Goal: Information Seeking & Learning: Learn about a topic

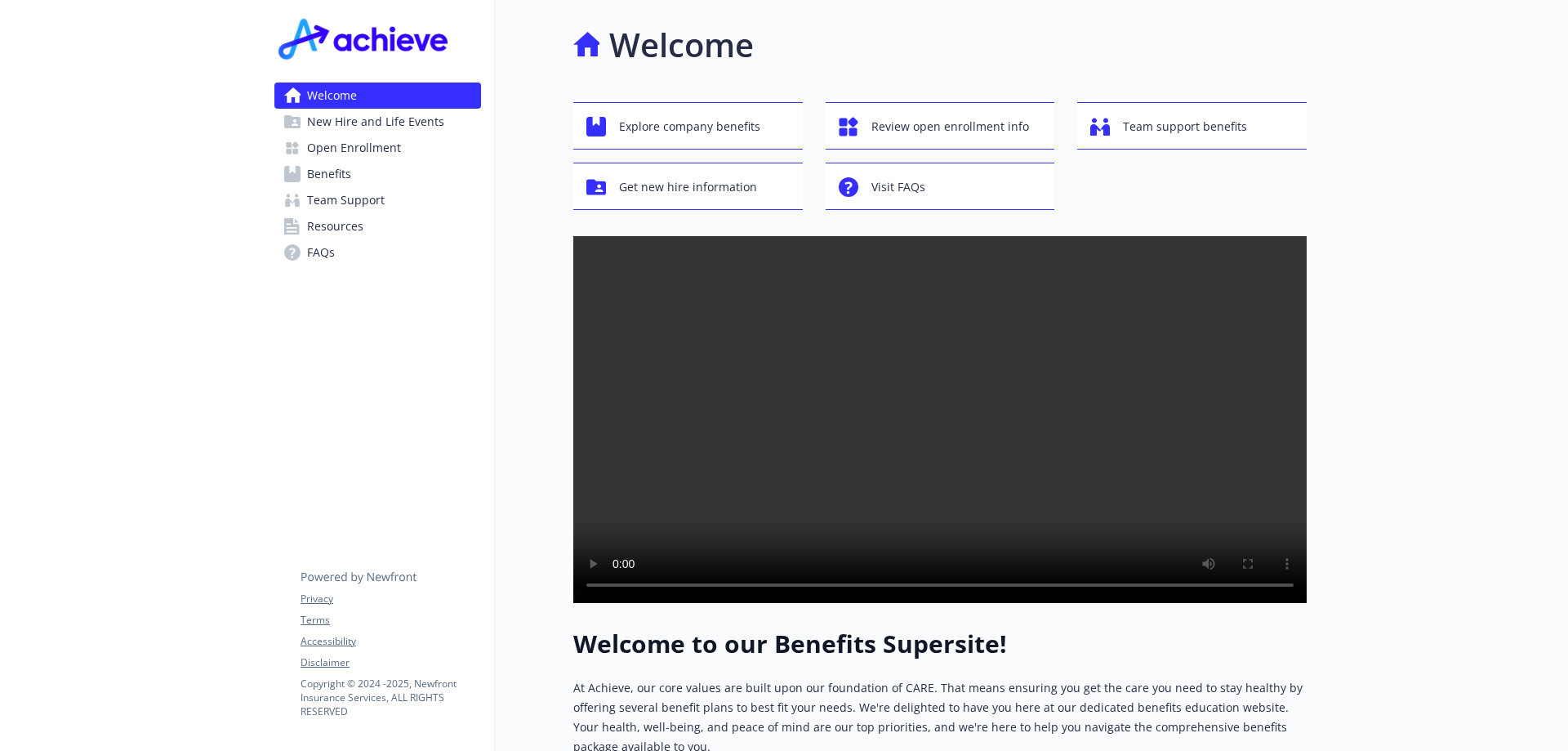
click at [384, 170] on link "Benefits" at bounding box center [377, 174] width 207 height 26
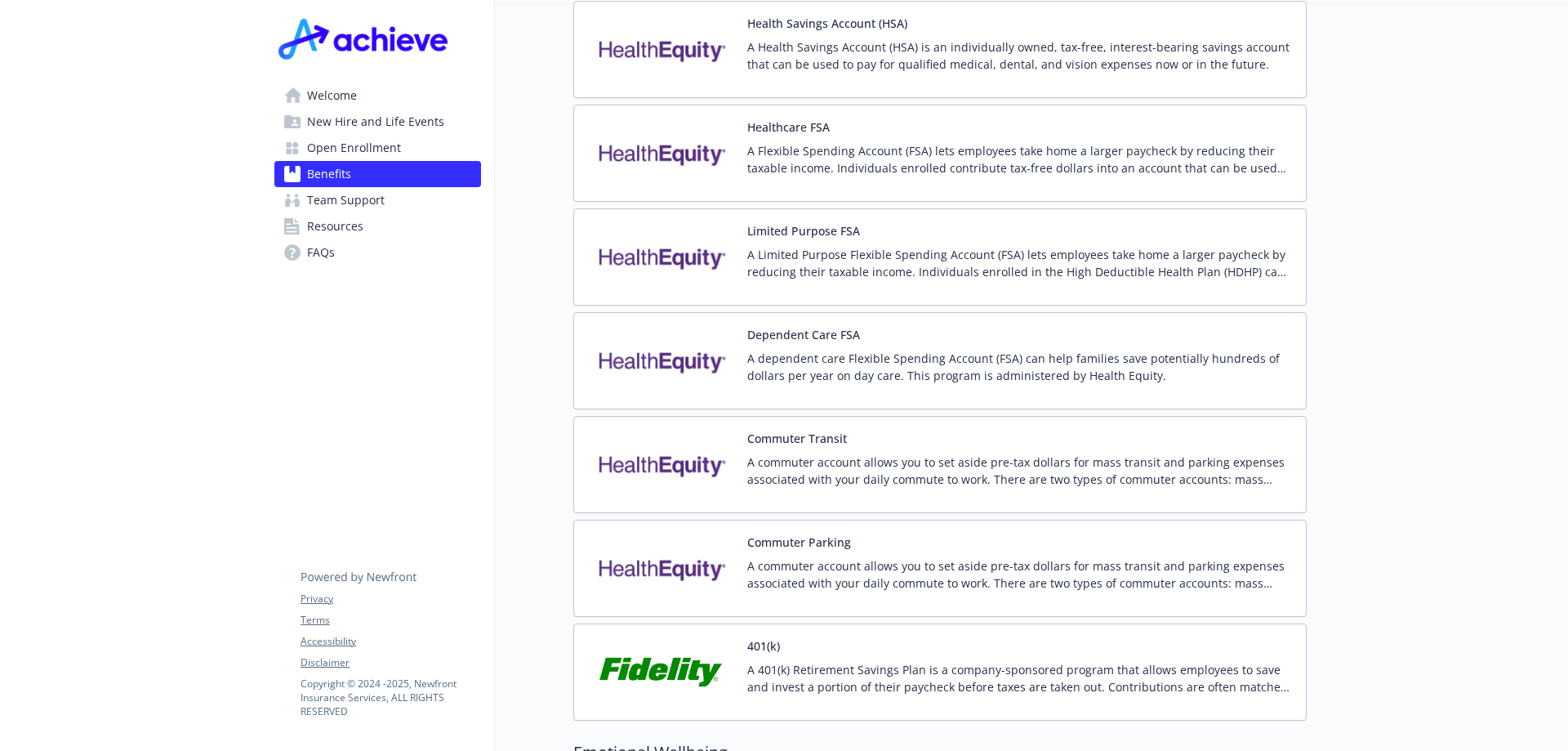
scroll to position [2288, 0]
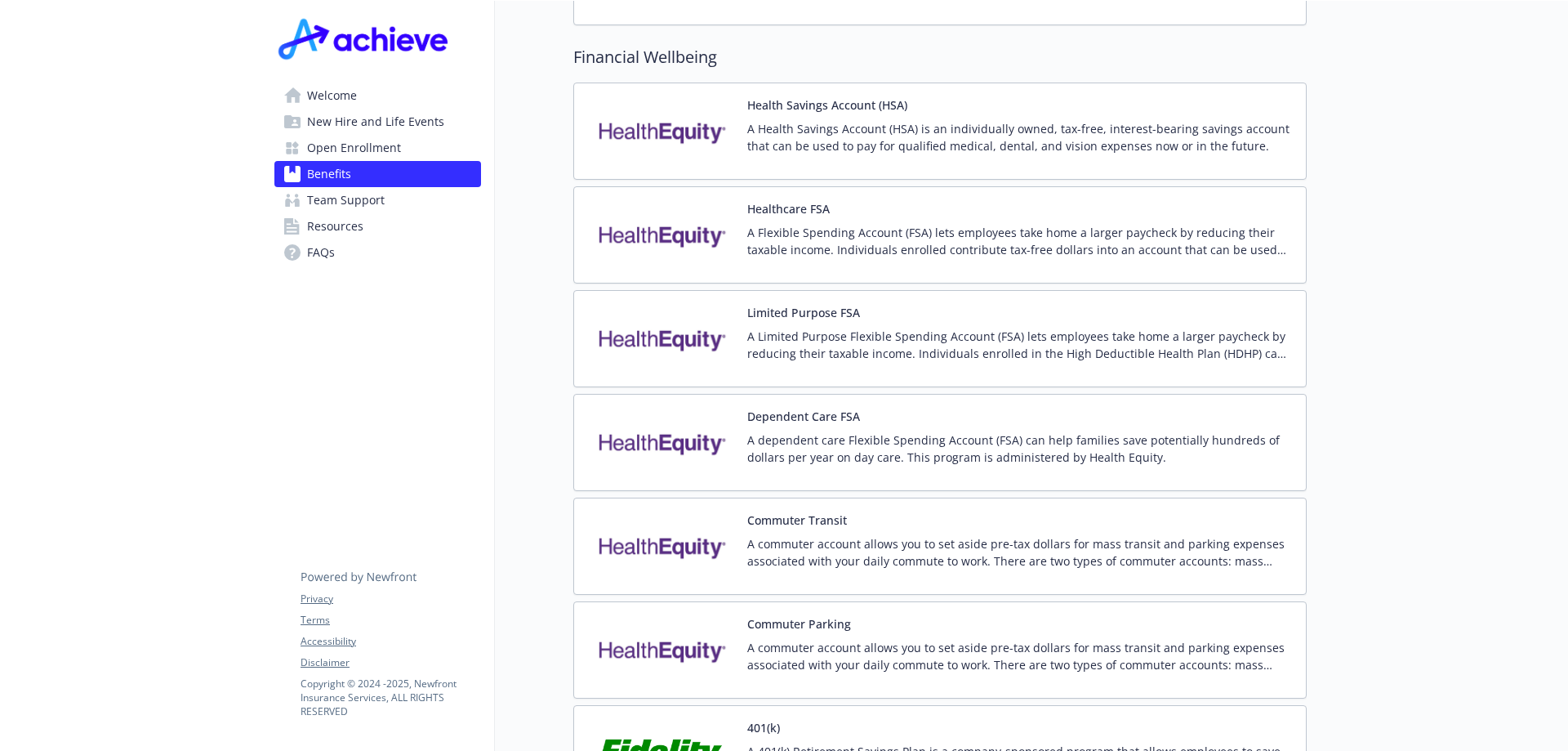
click at [1156, 545] on p "A commuter account allows you to set aside pre-tax dollars for mass transit and…" at bounding box center [1020, 552] width 546 height 34
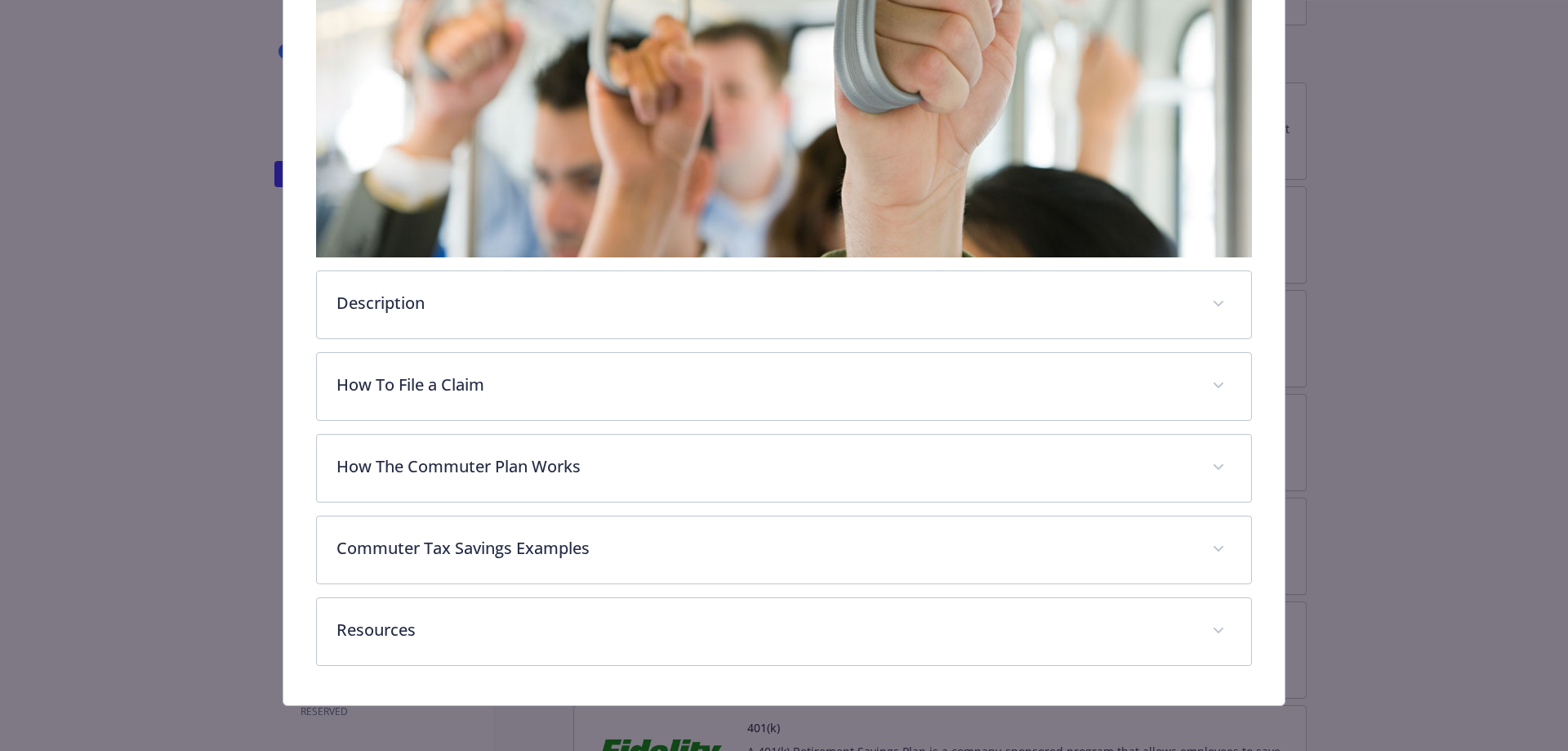
scroll to position [413, 0]
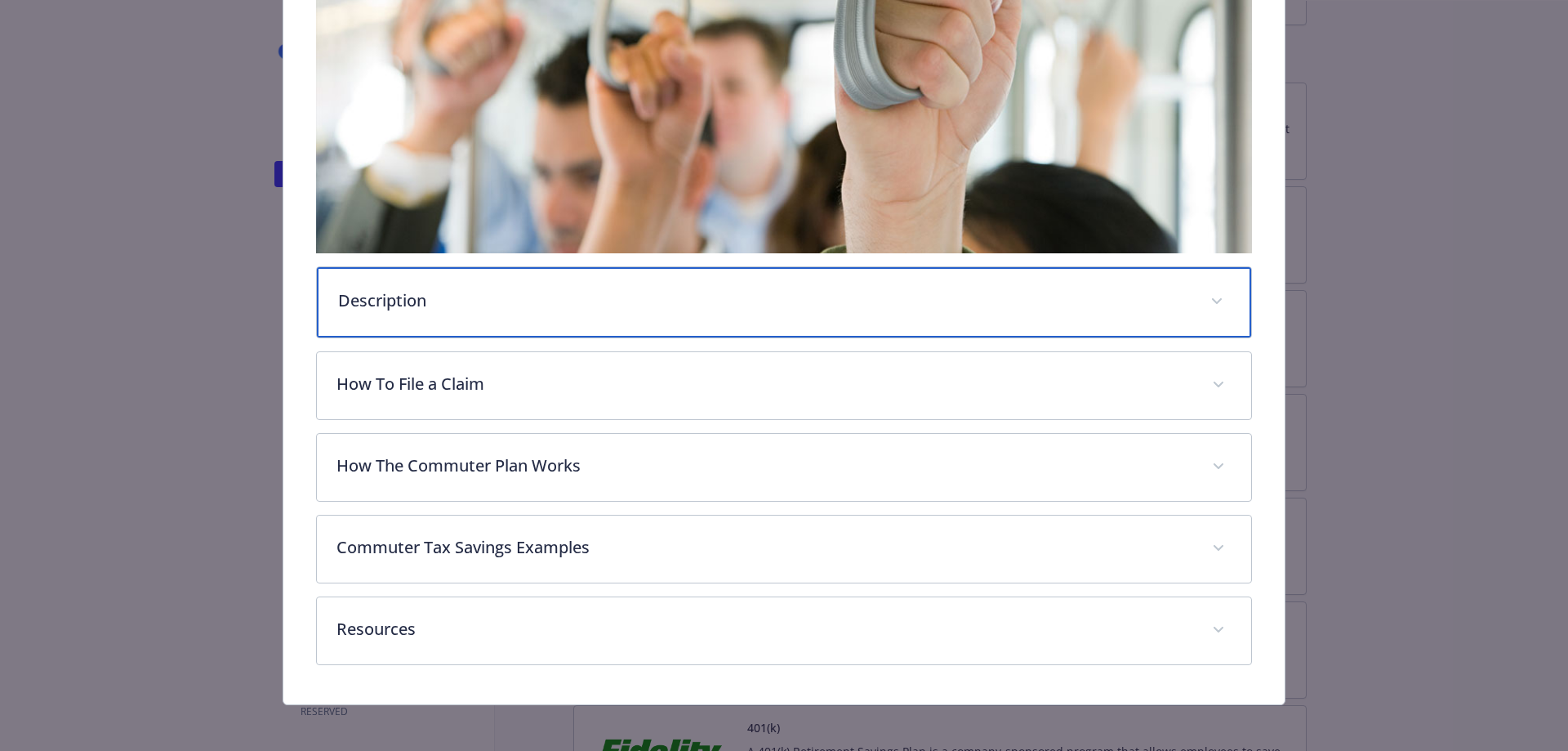
click at [497, 305] on p "Description" at bounding box center [764, 301] width 853 height 25
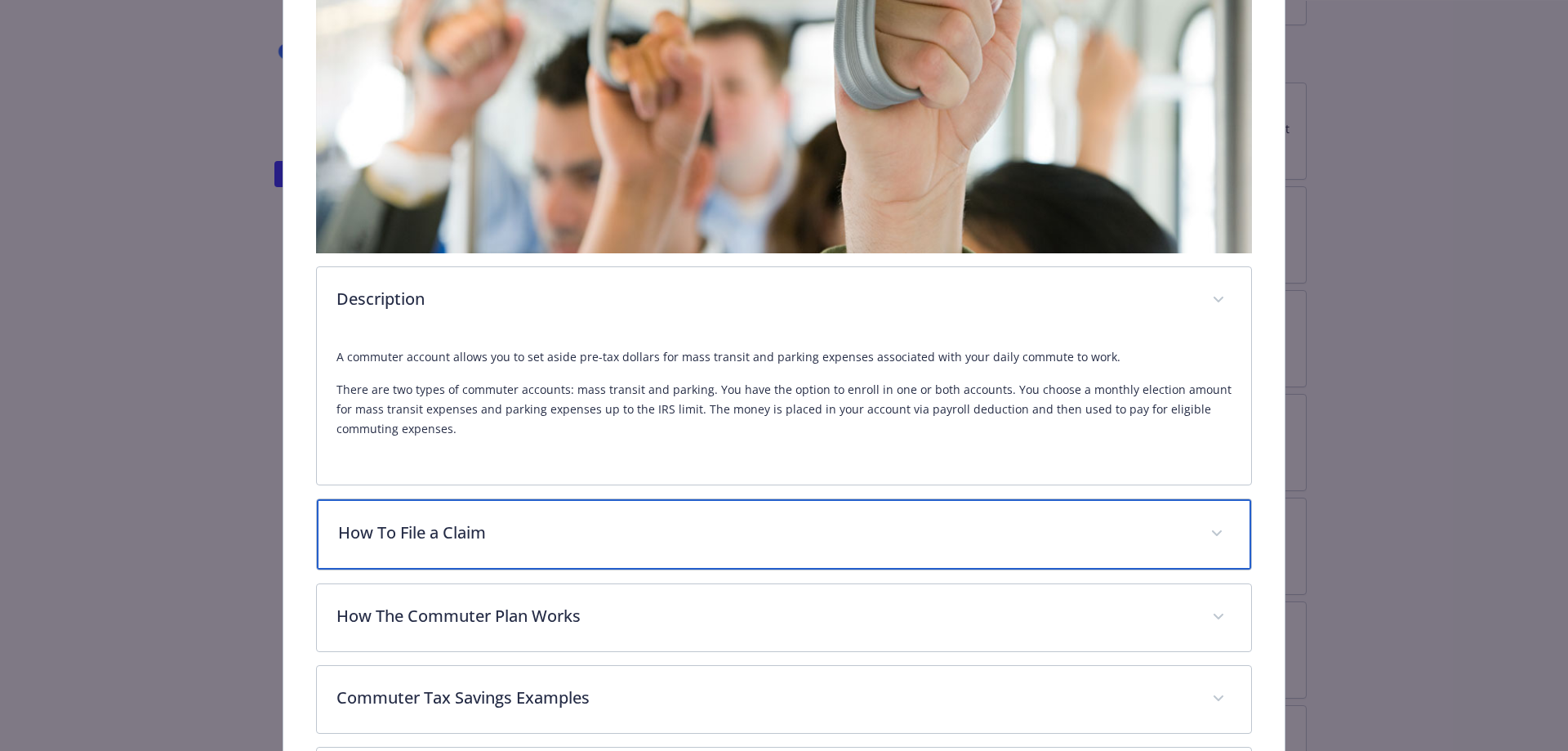
click at [632, 548] on div "How To File a Claim" at bounding box center [784, 534] width 935 height 70
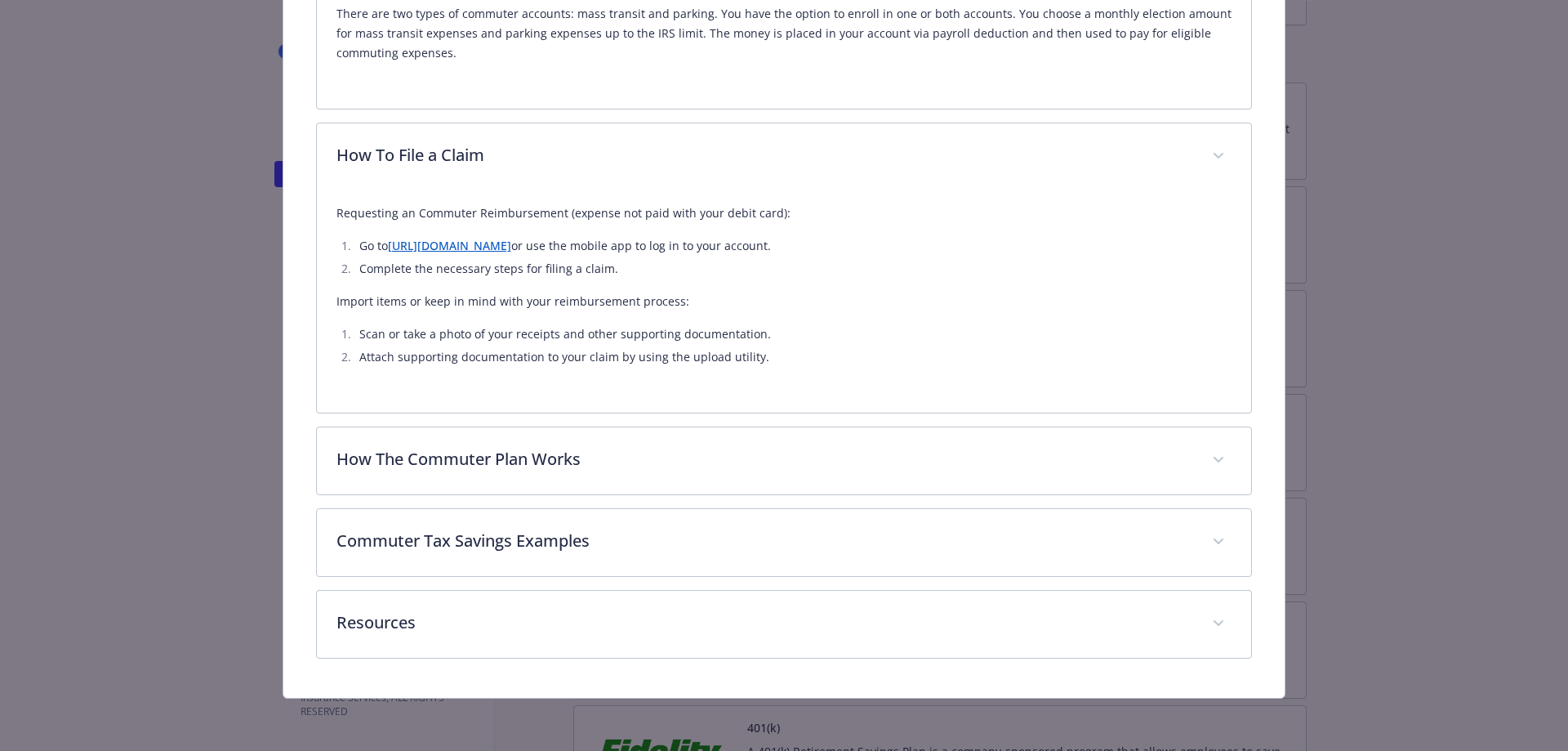
scroll to position [785, 0]
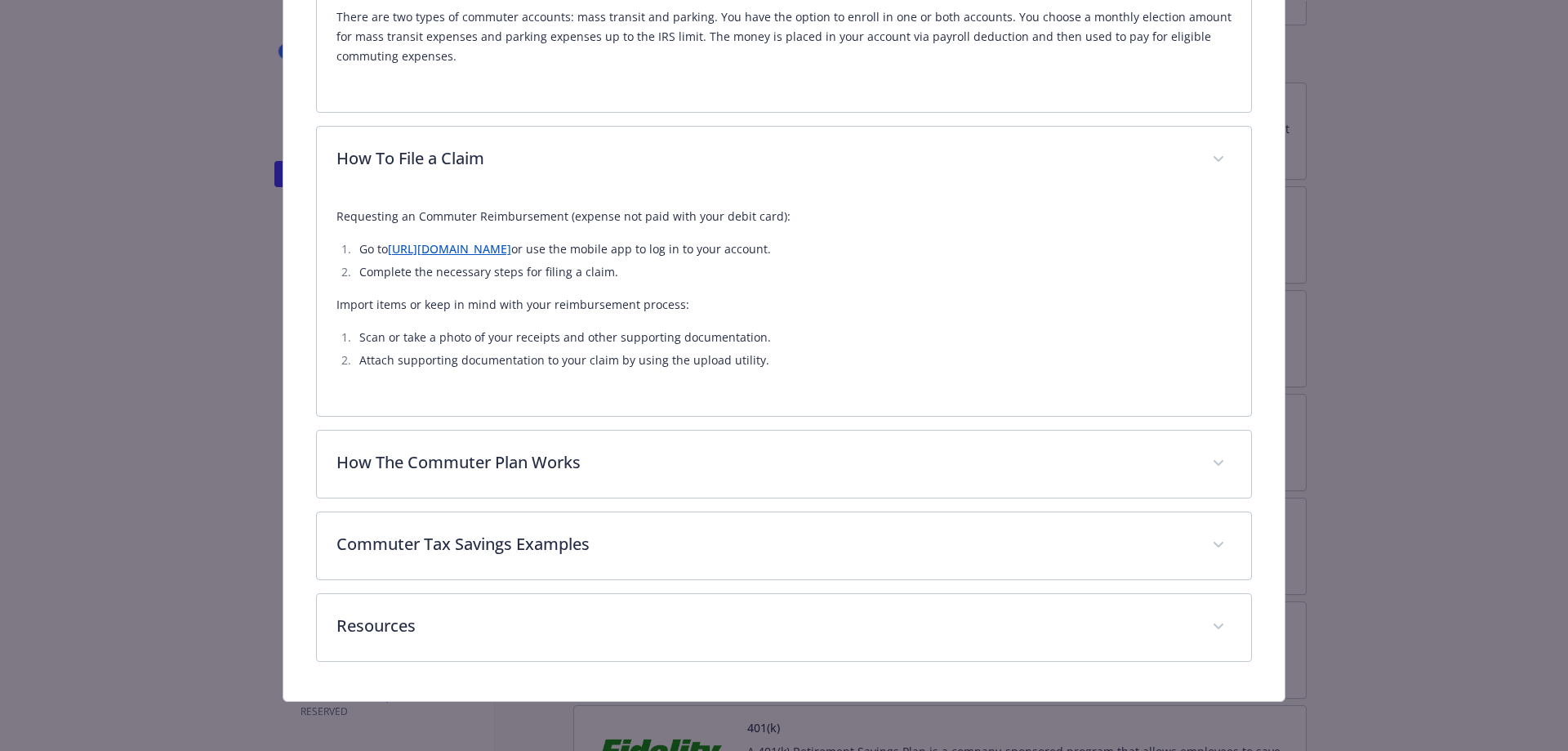
click at [579, 500] on div "Description A commuter account allows you to set aside pre-tax dollars for mass…" at bounding box center [784, 76] width 937 height 1172
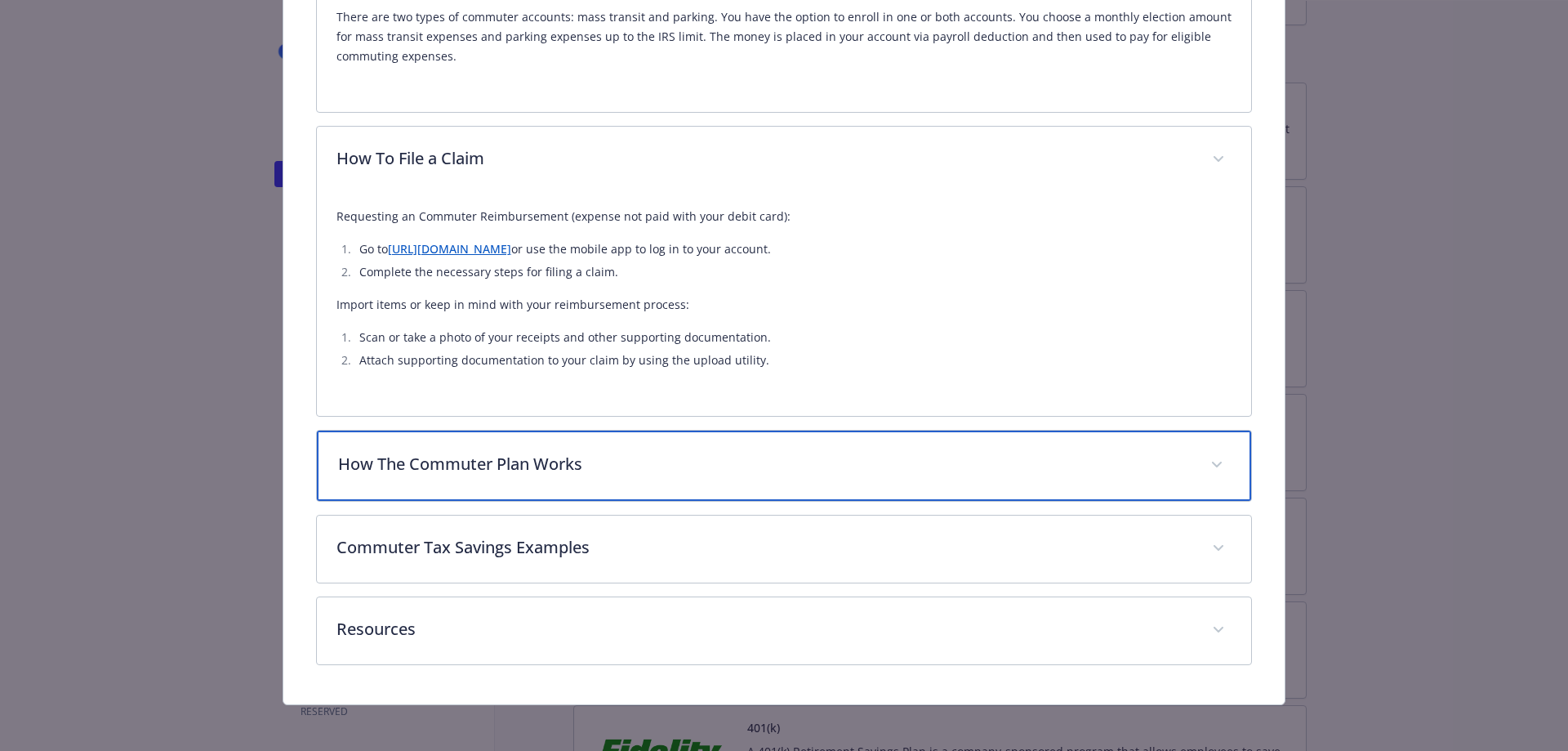
click at [578, 476] on div "How The Commuter Plan Works" at bounding box center [784, 466] width 935 height 70
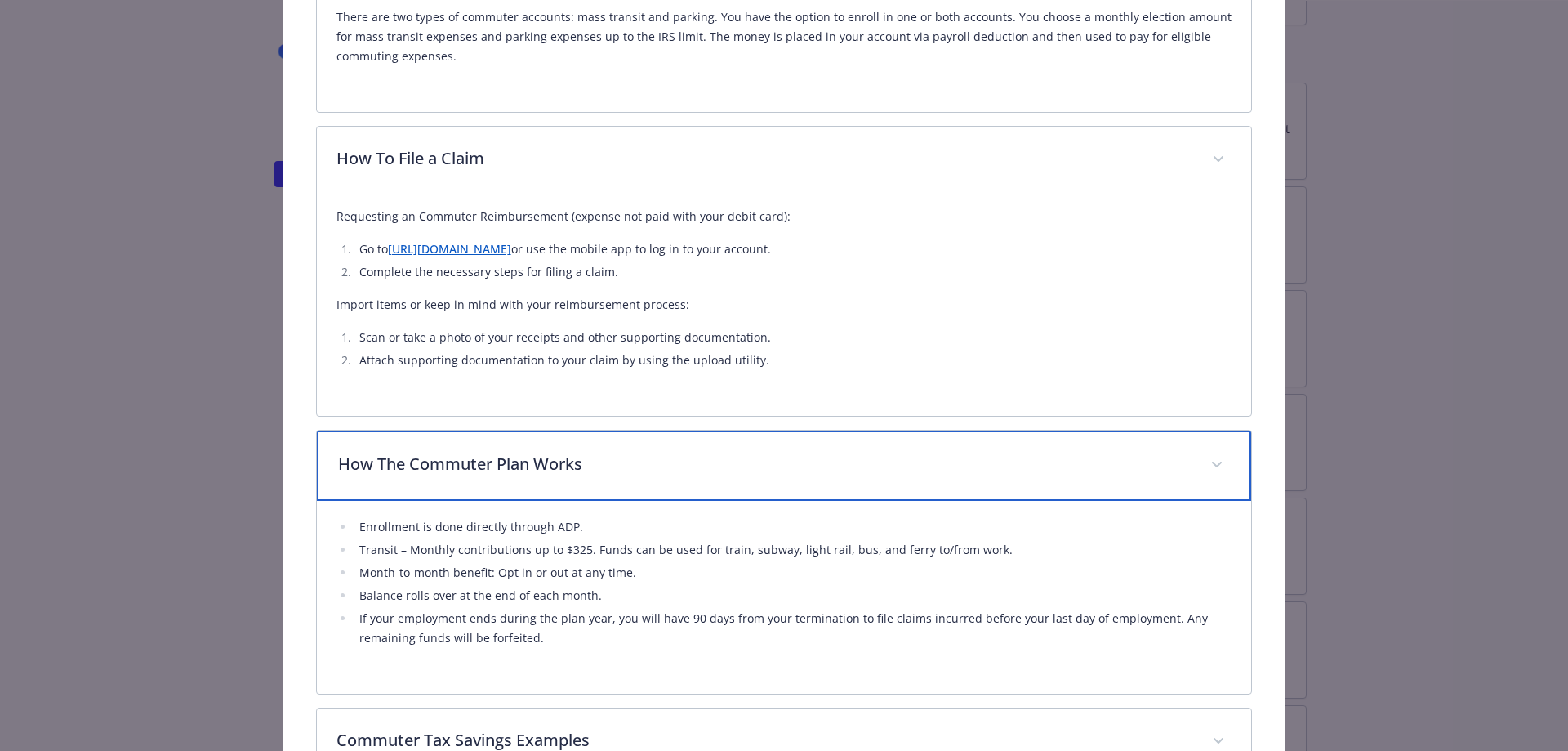
scroll to position [867, 0]
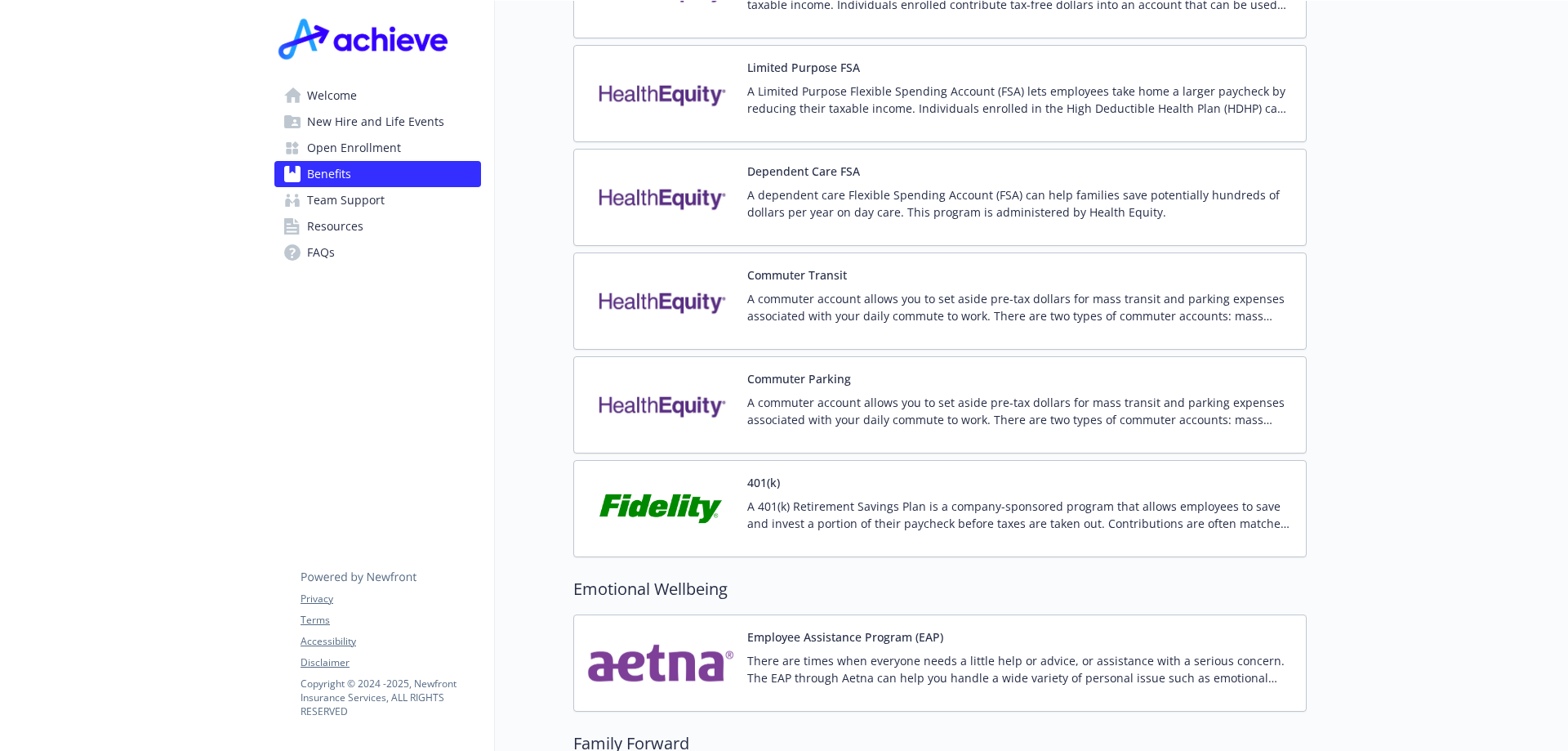
scroll to position [2615, 0]
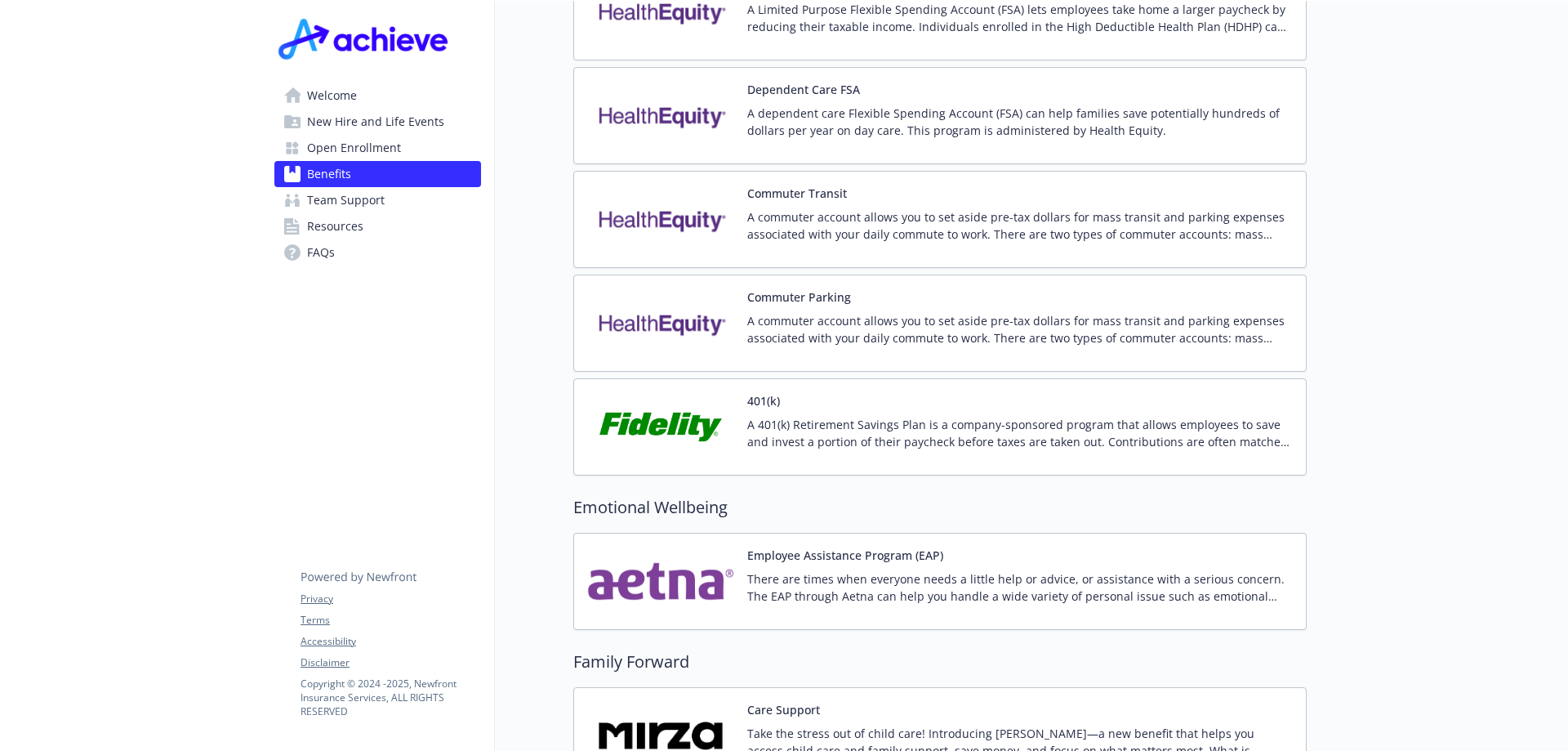
click at [860, 328] on p "A commuter account allows you to set aside pre-tax dollars for mass transit and…" at bounding box center [1020, 329] width 546 height 34
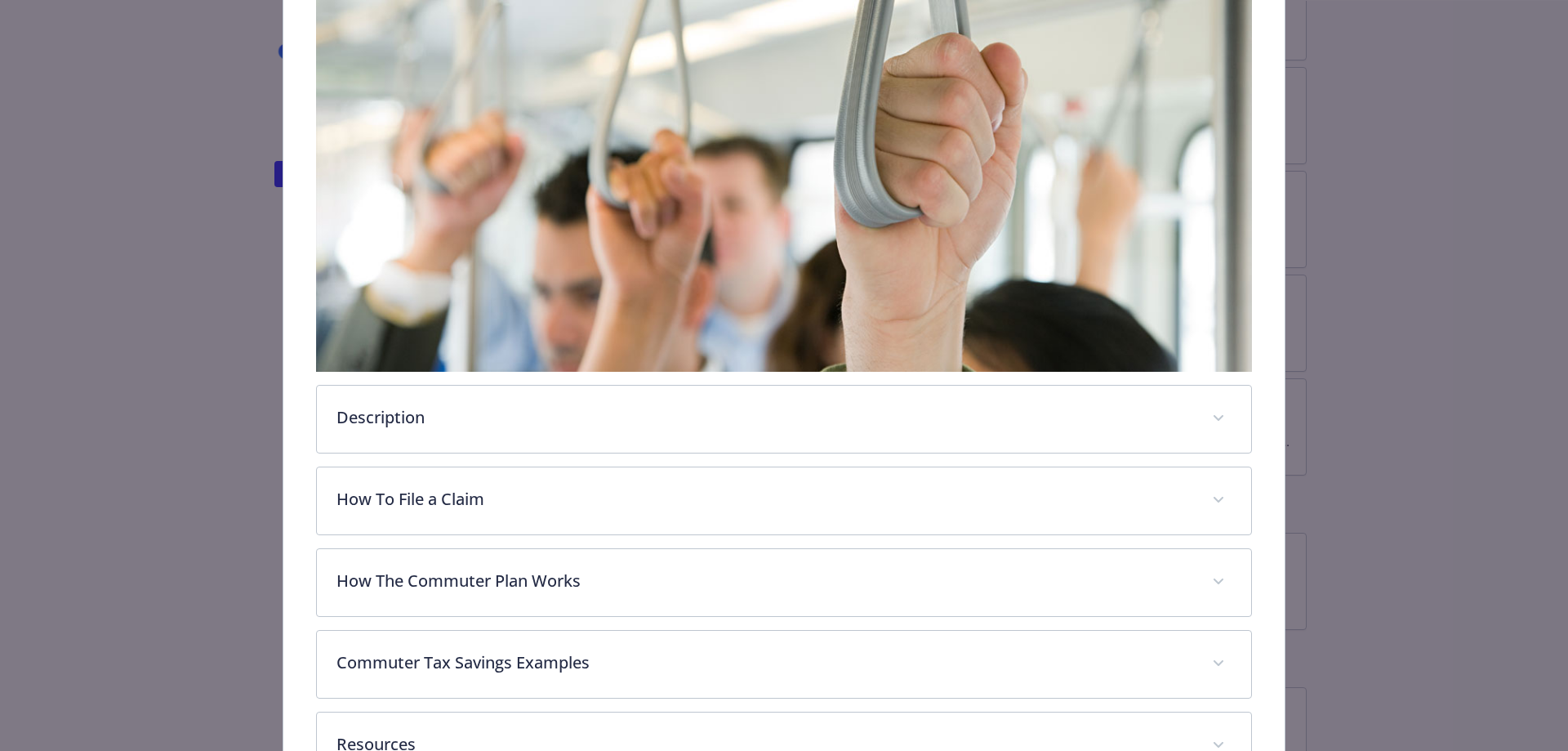
scroll to position [413, 0]
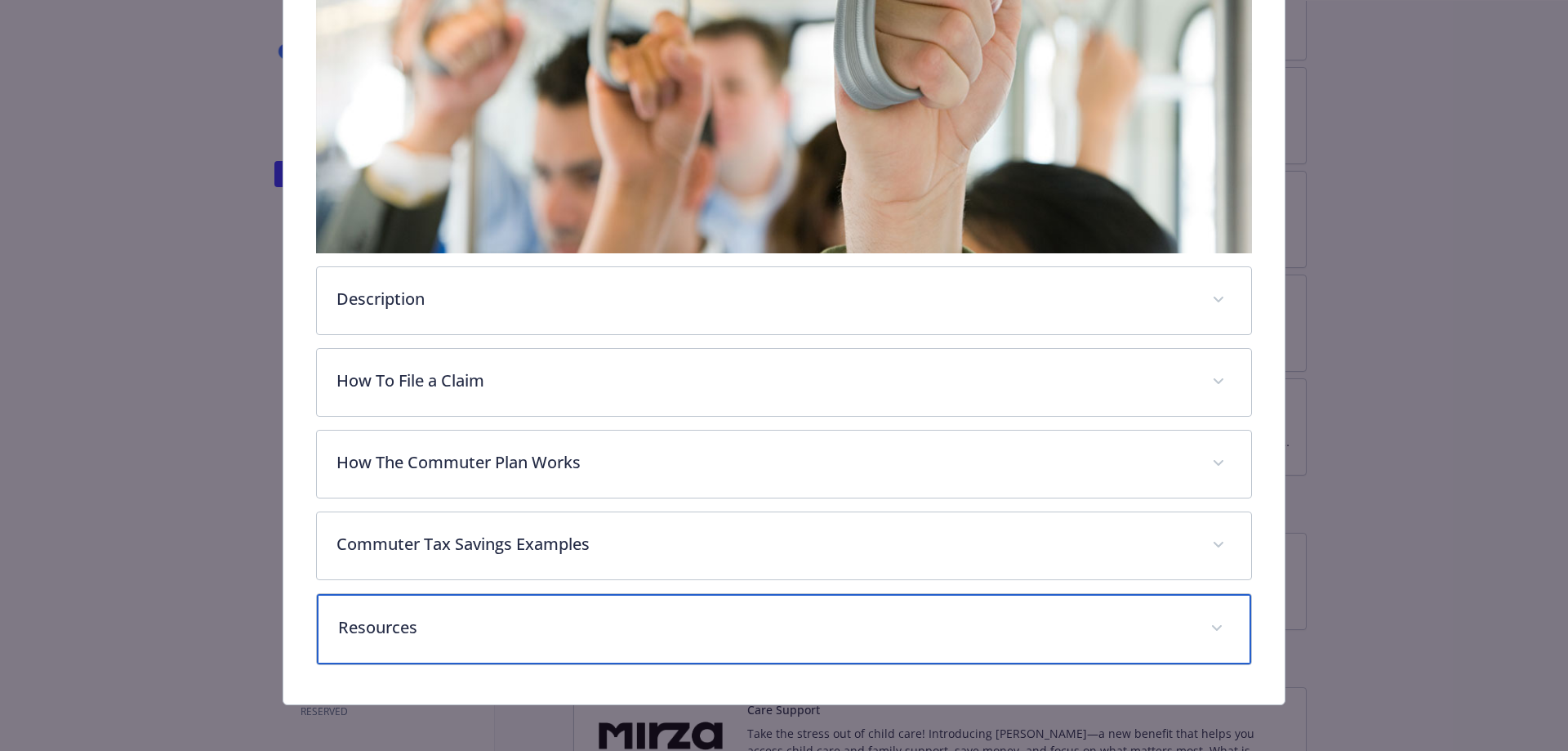
click at [477, 628] on p "Resources" at bounding box center [764, 628] width 853 height 25
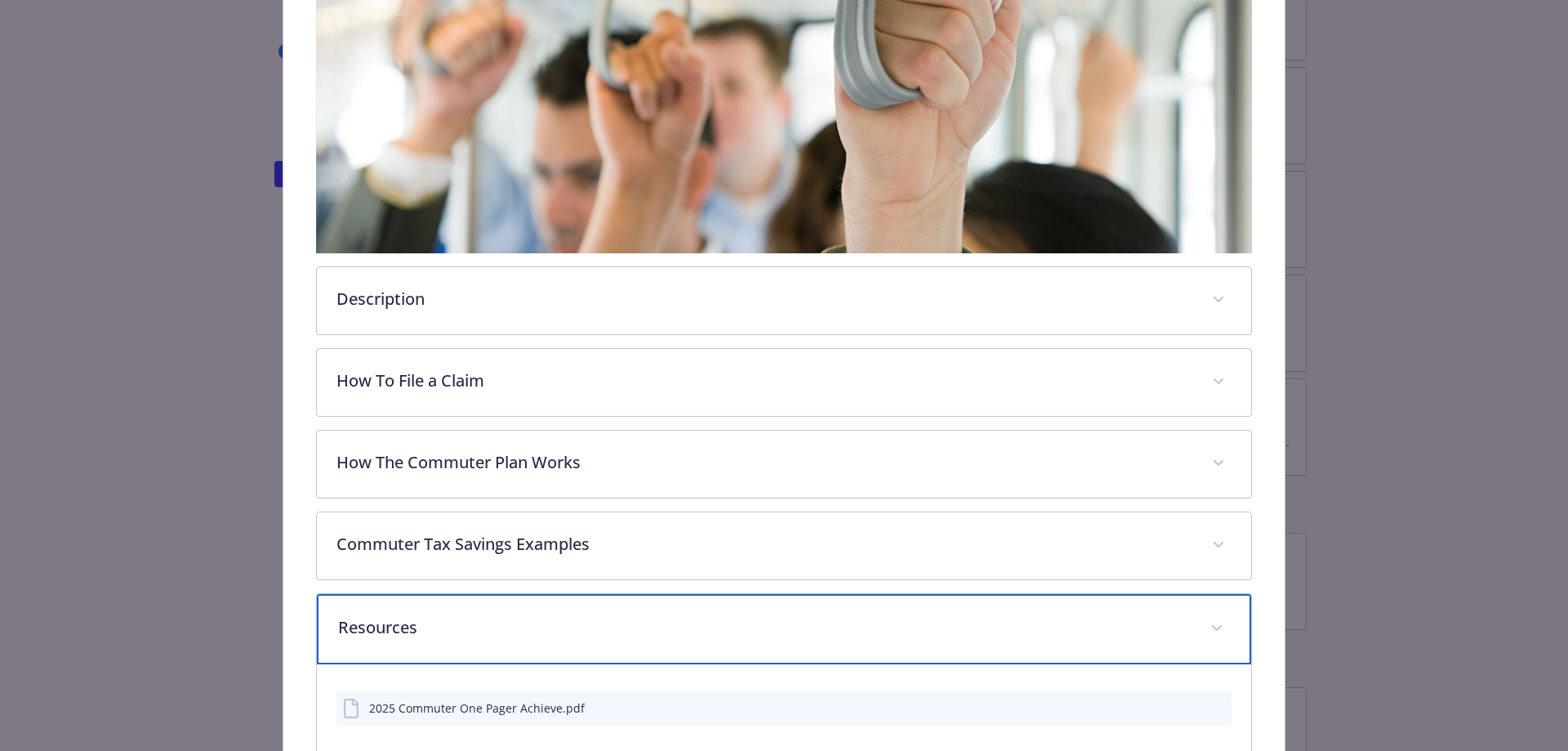
scroll to position [511, 0]
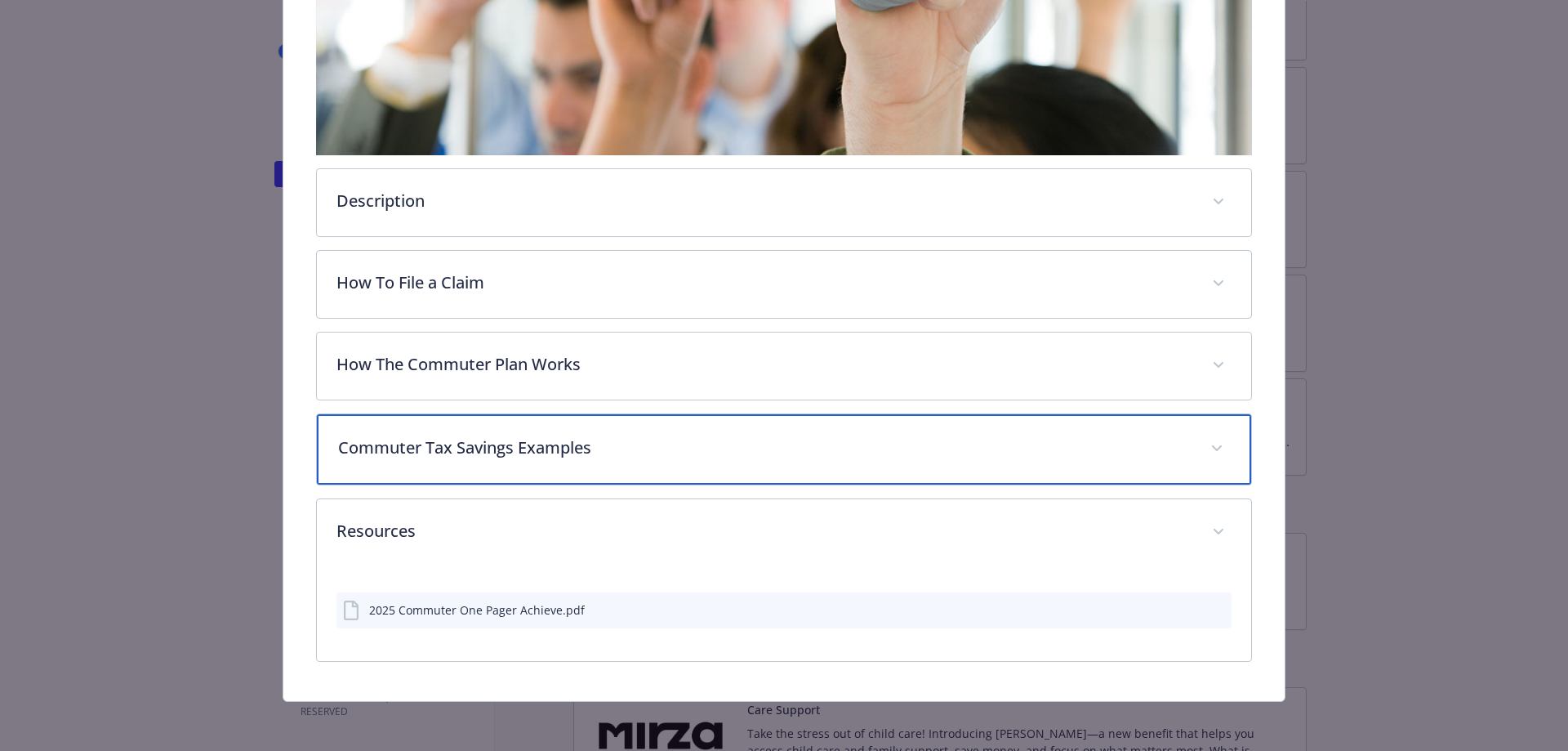
click at [504, 440] on p "Commuter Tax Savings Examples" at bounding box center [764, 448] width 853 height 25
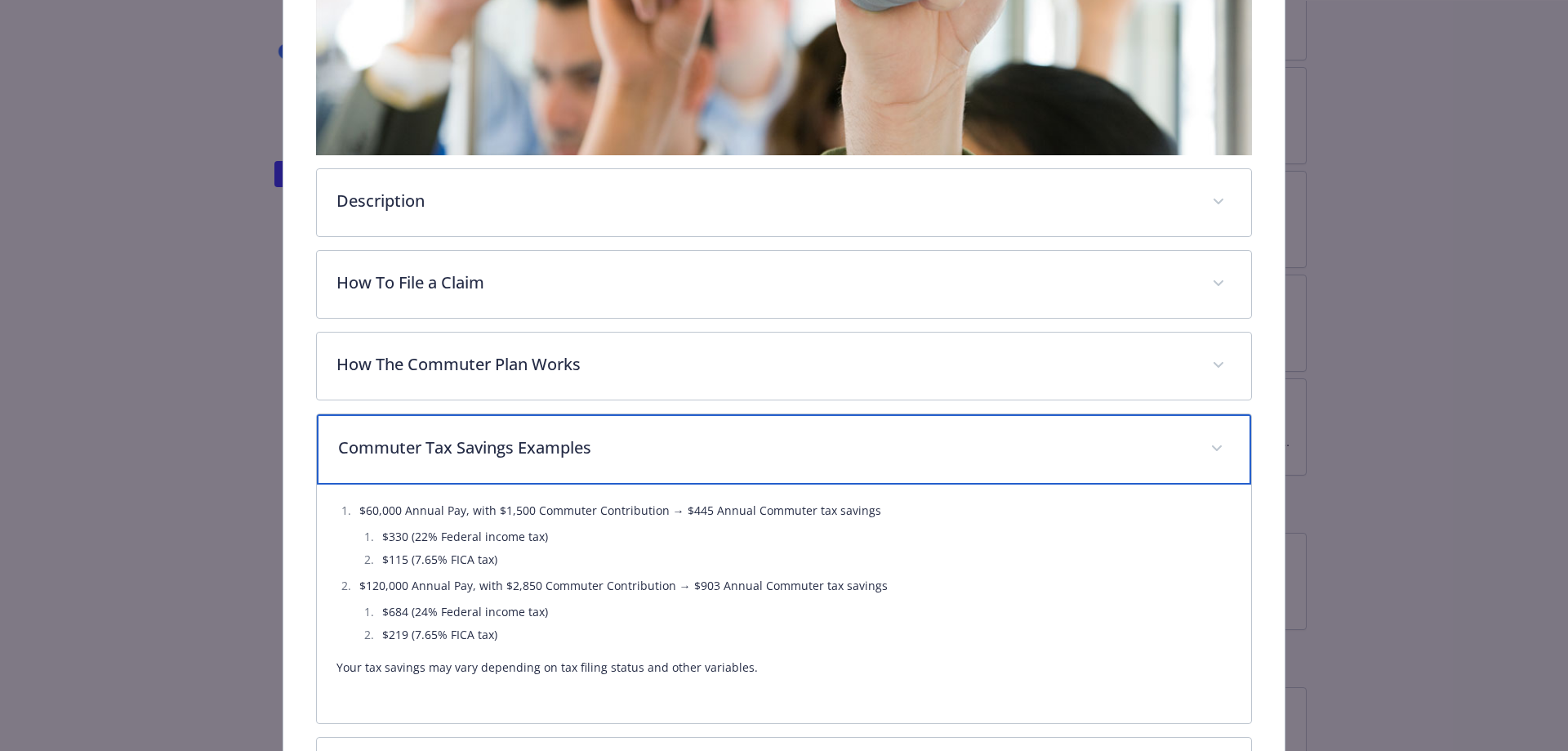
scroll to position [592, 0]
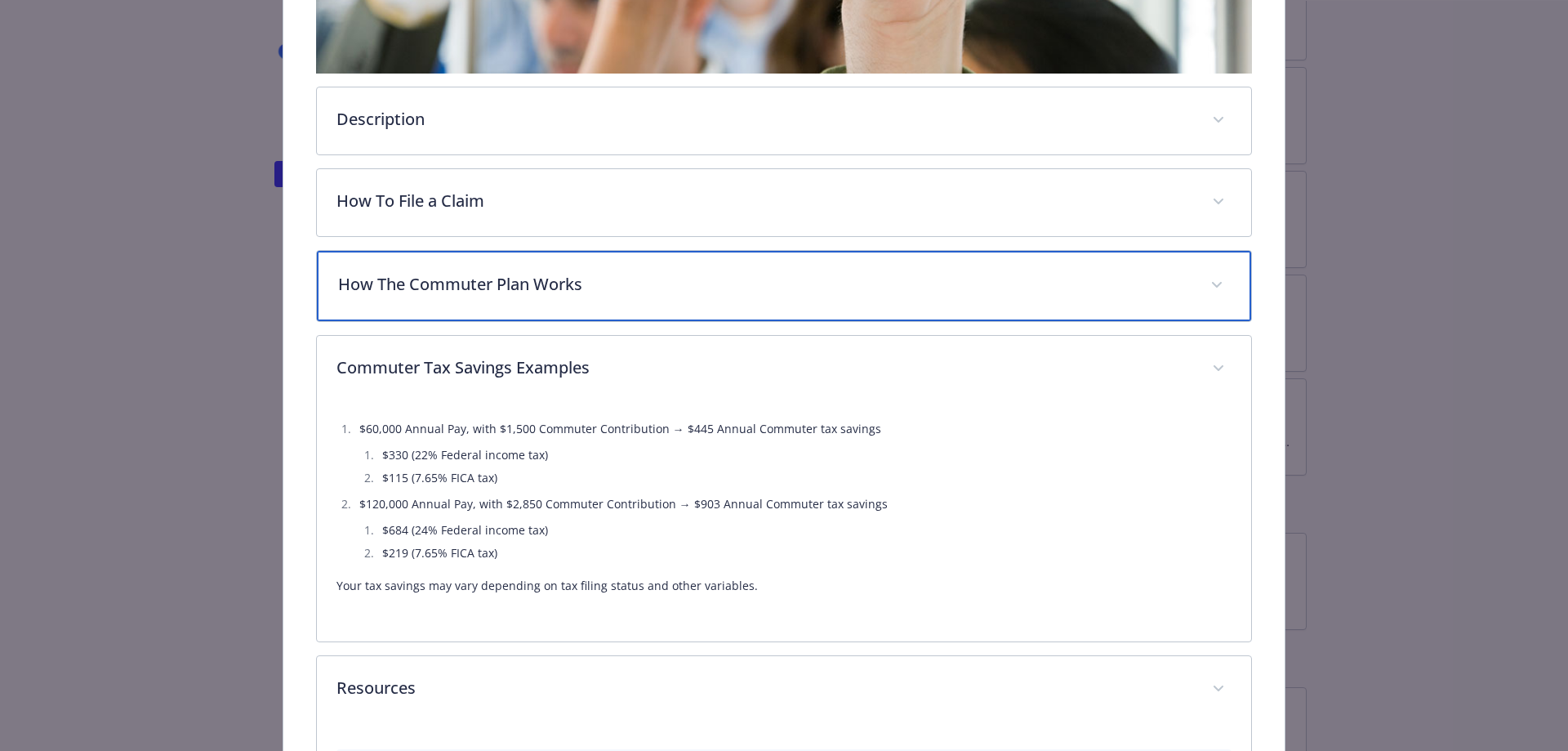
click at [469, 303] on div "How The Commuter Plan Works" at bounding box center [784, 286] width 935 height 70
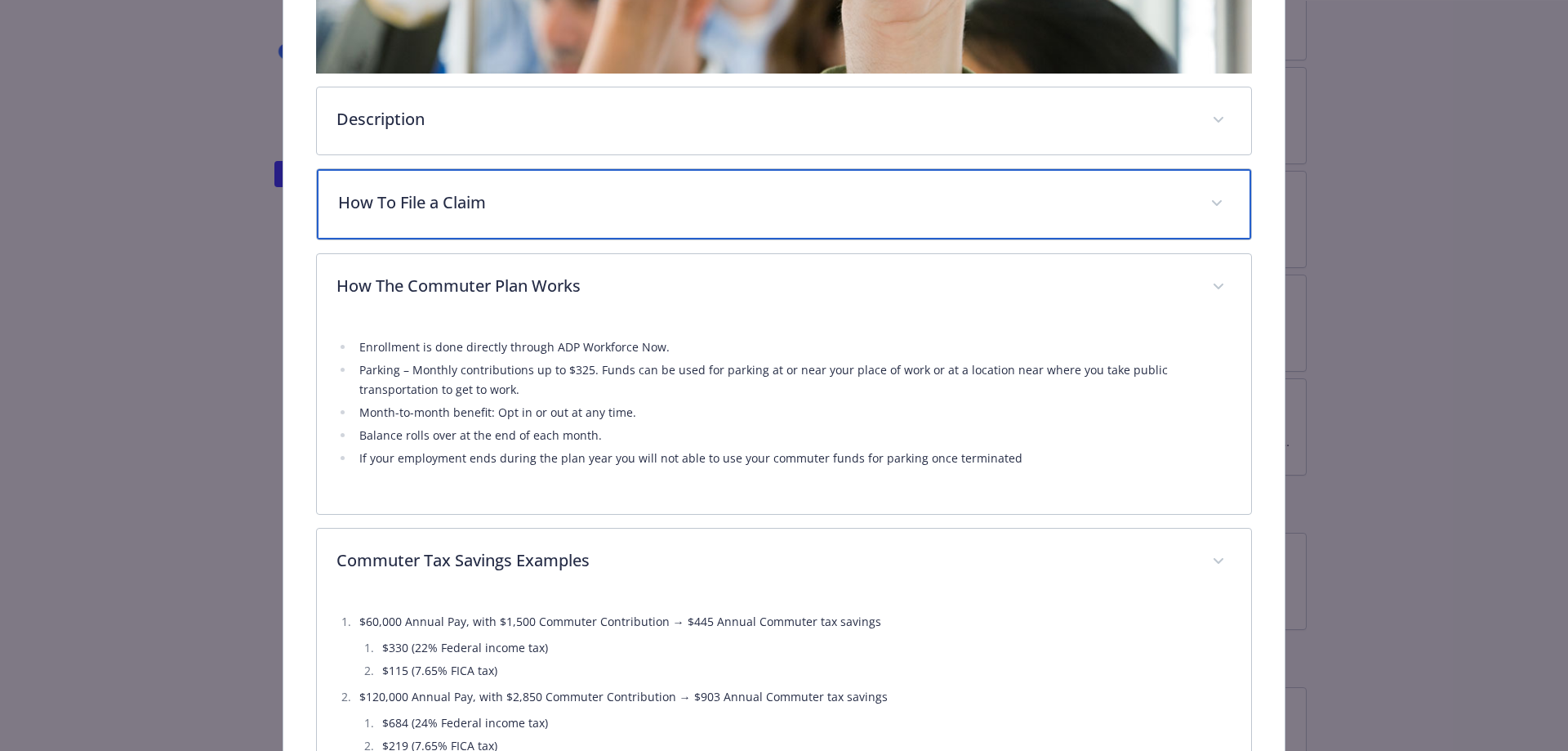
click at [507, 225] on div "How To File a Claim" at bounding box center [784, 204] width 935 height 70
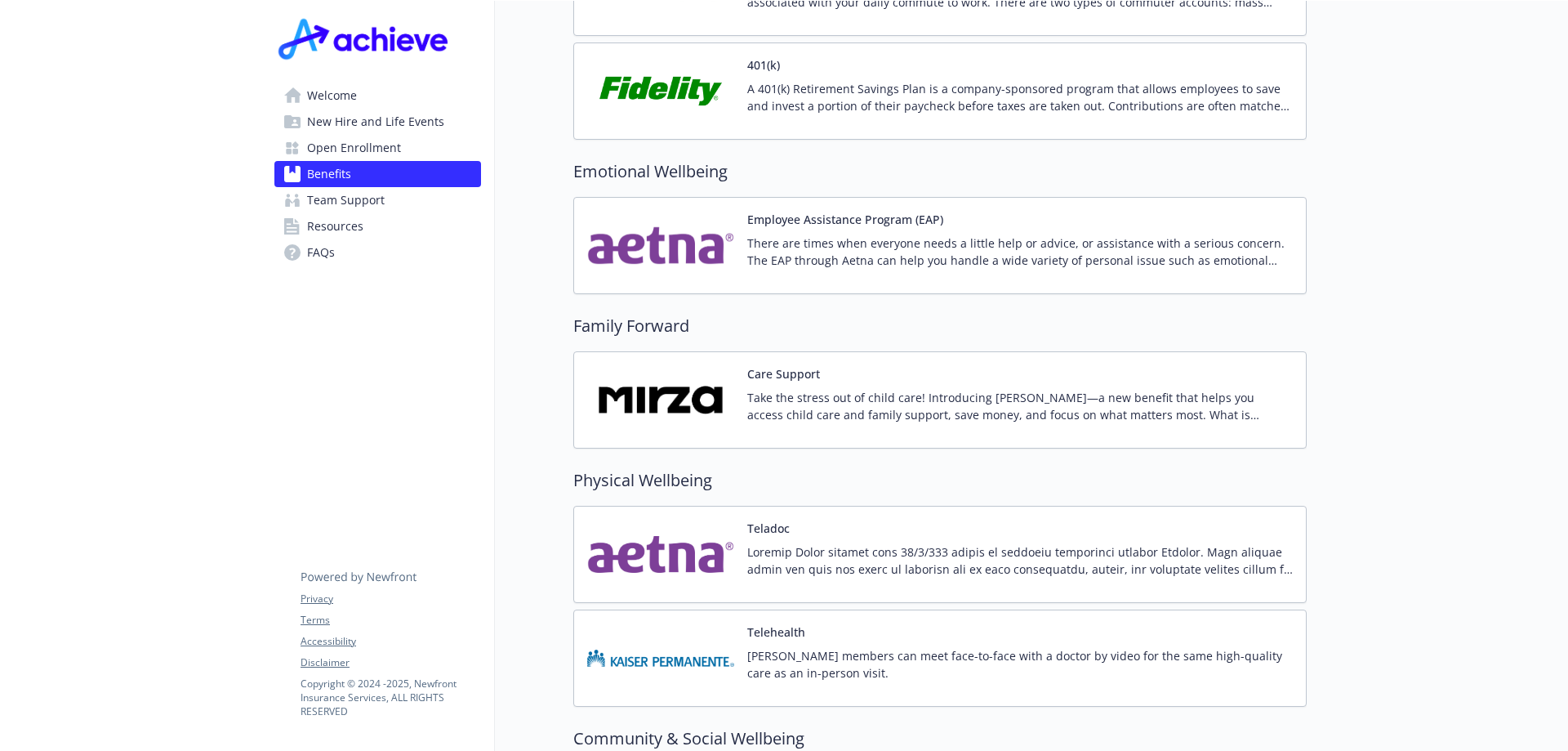
scroll to position [2950, 0]
click at [374, 149] on span "Open Enrollment" at bounding box center [354, 148] width 94 height 26
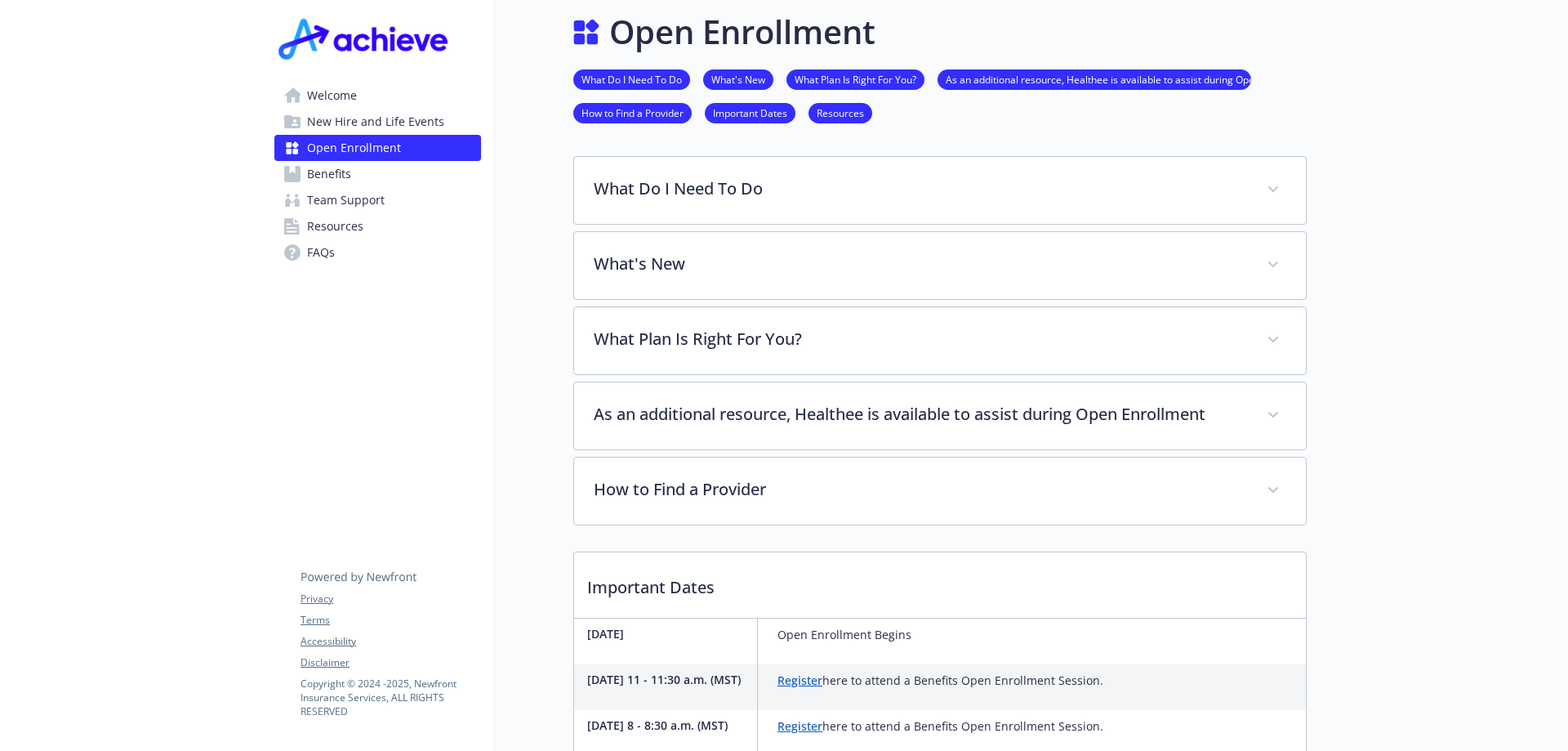
scroll to position [506, 0]
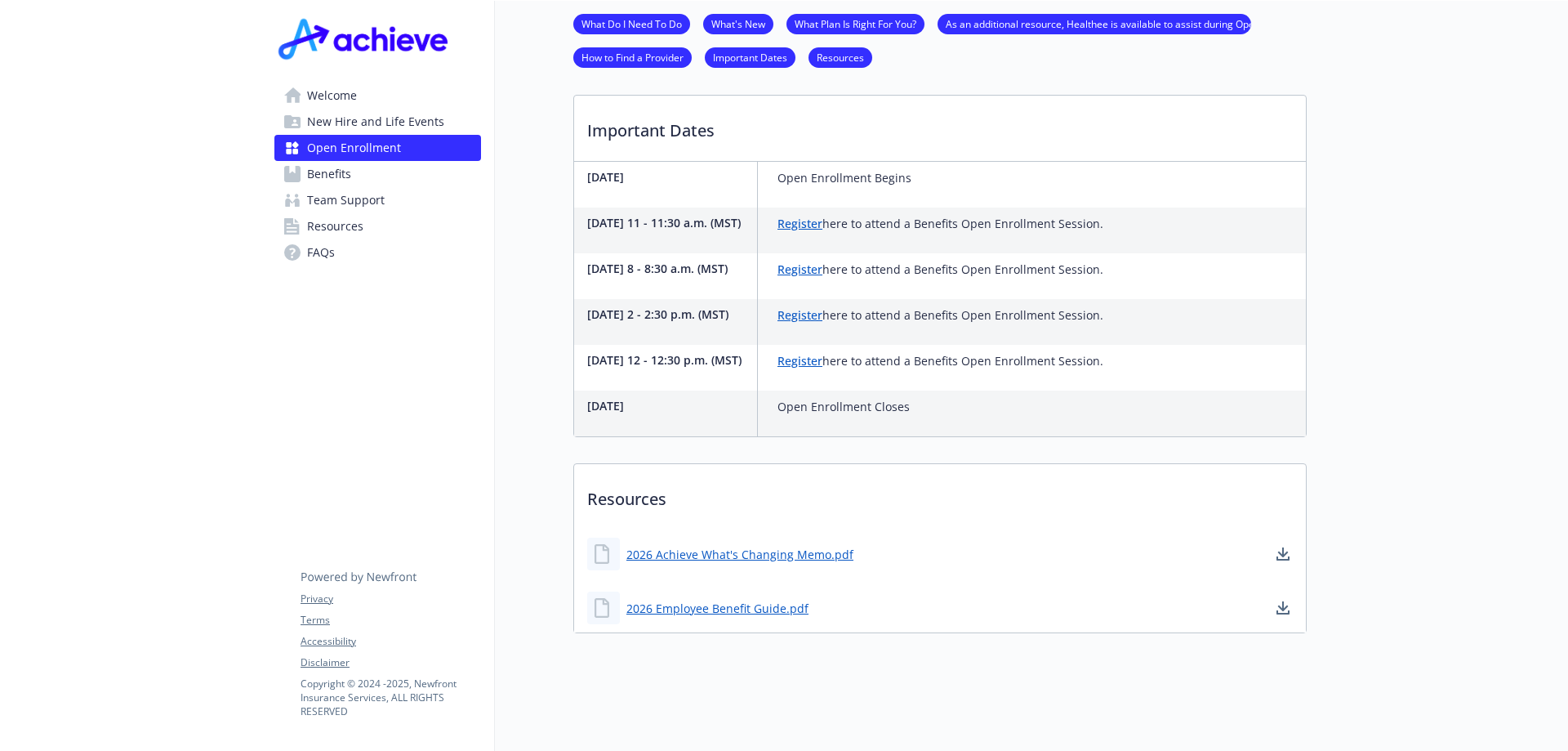
click at [414, 118] on span "New Hire and Life Events" at bounding box center [376, 122] width 137 height 26
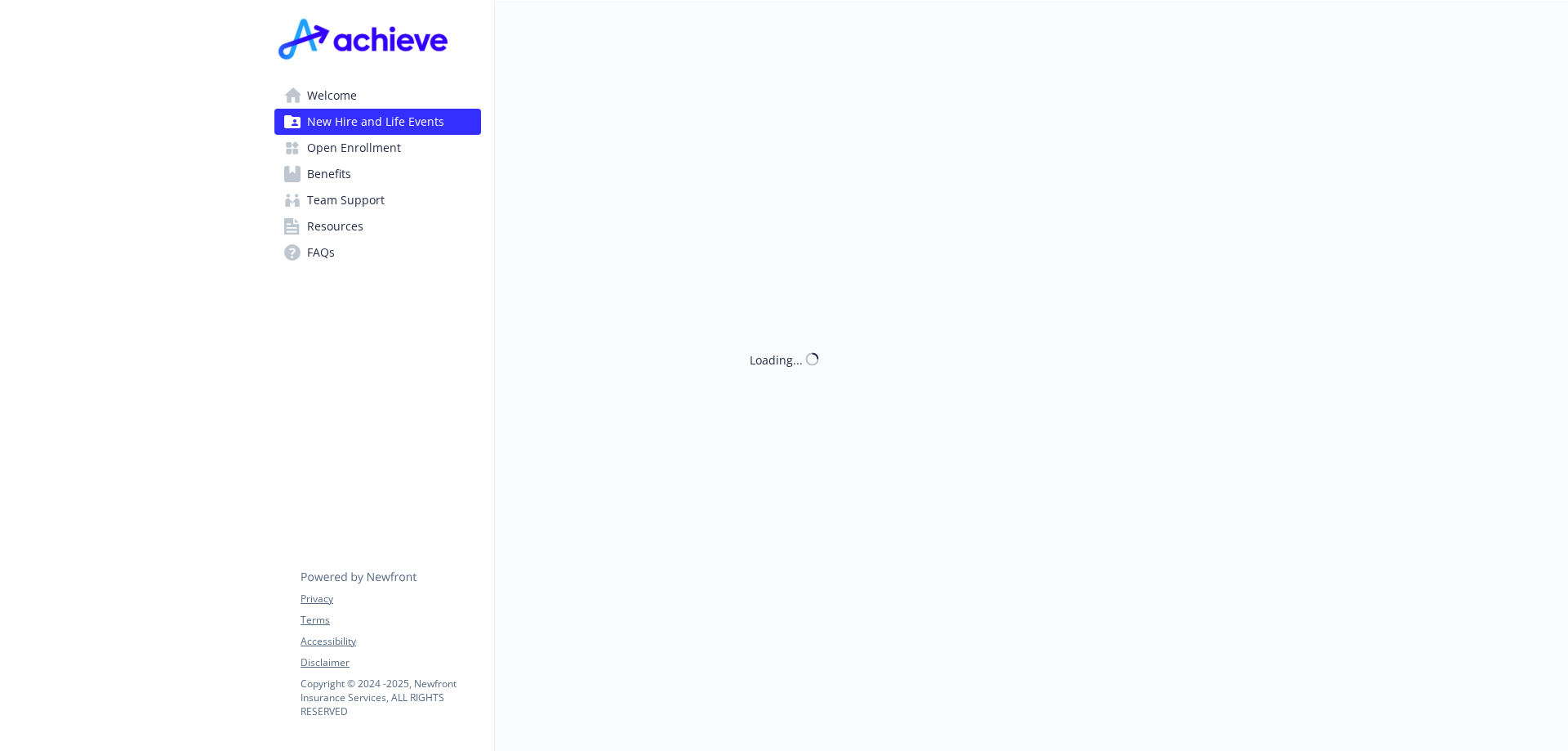
scroll to position [506, 0]
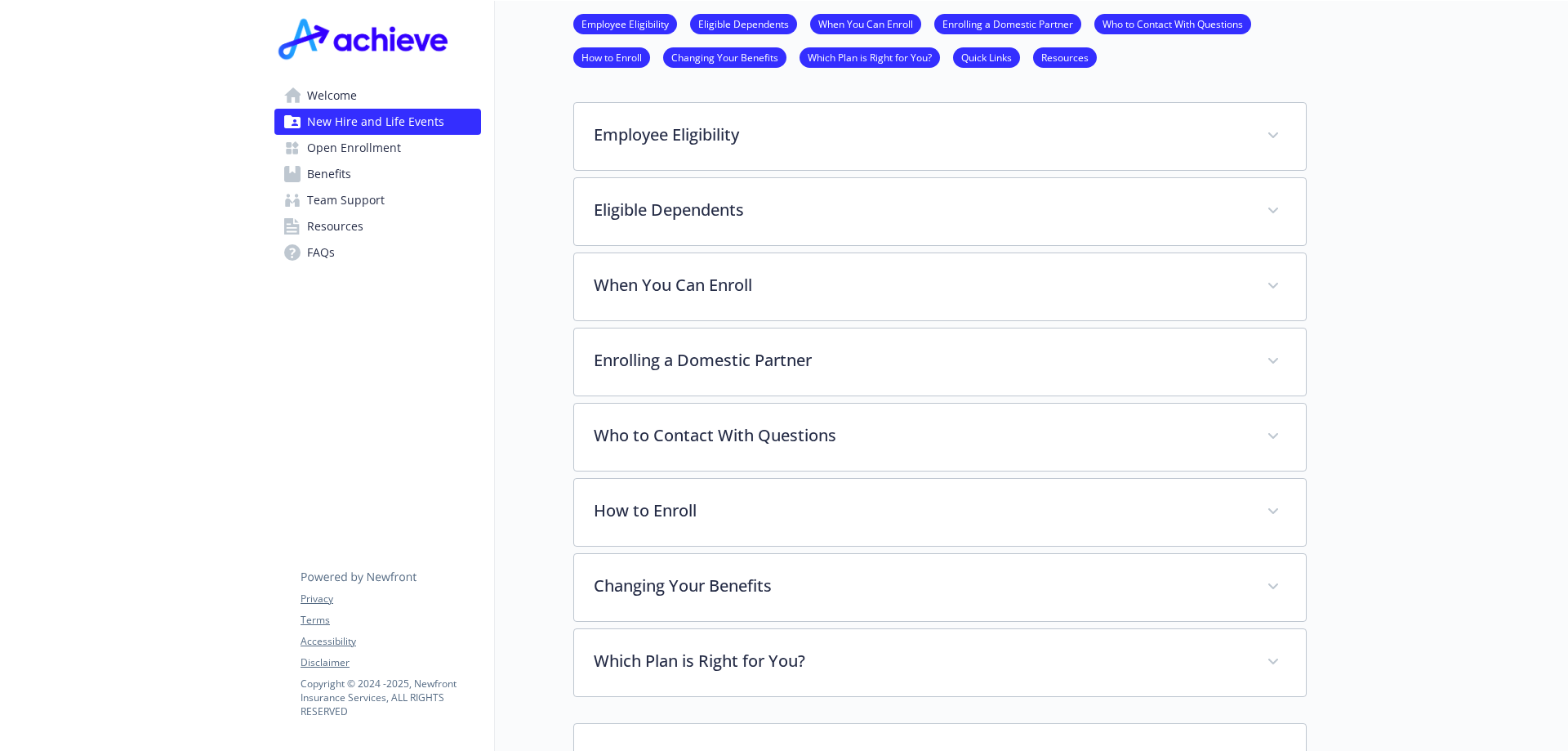
click at [345, 172] on span "Benefits" at bounding box center [329, 174] width 44 height 26
